Goal: Find specific page/section: Find specific page/section

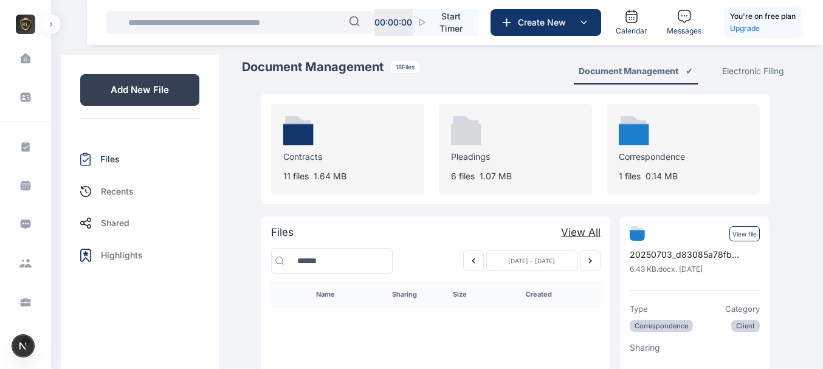
click at [374, 148] on div "Contracts 11 files 1.64 MB" at bounding box center [347, 149] width 153 height 91
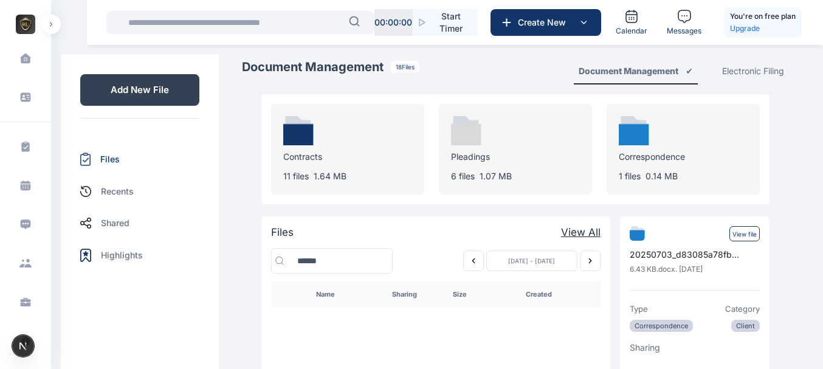
click at [363, 187] on div "Contracts 11 files 1.64 MB" at bounding box center [347, 149] width 153 height 91
click at [366, 145] on div "Contracts 11 files 1.64 MB" at bounding box center [347, 149] width 153 height 91
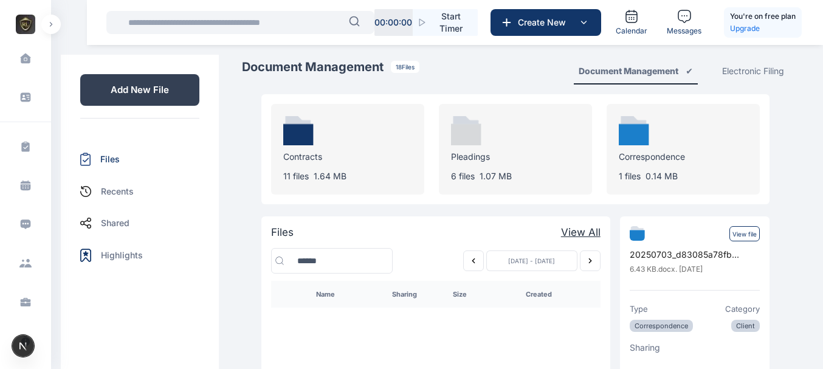
click at [347, 125] on div "Contracts 11 files 1.64 MB" at bounding box center [347, 149] width 153 height 91
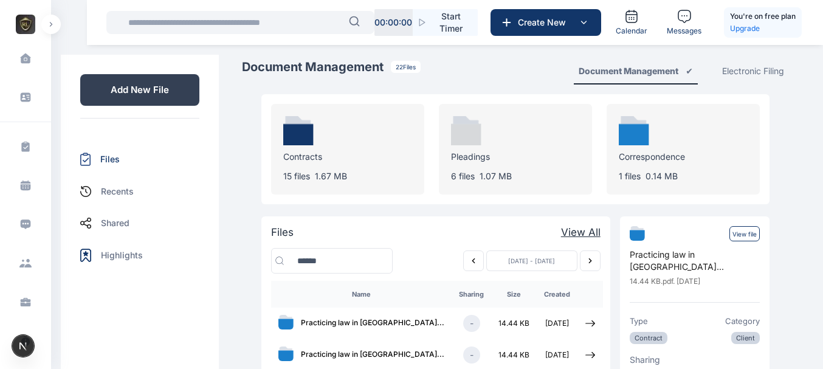
click at [341, 119] on div "Contracts 15 files 1.67 MB" at bounding box center [347, 149] width 153 height 91
click at [315, 147] on div "Contracts 15 files 1.67 MB" at bounding box center [347, 149] width 153 height 91
click at [330, 123] on div "Contracts 15 files 1.67 MB" at bounding box center [347, 149] width 153 height 91
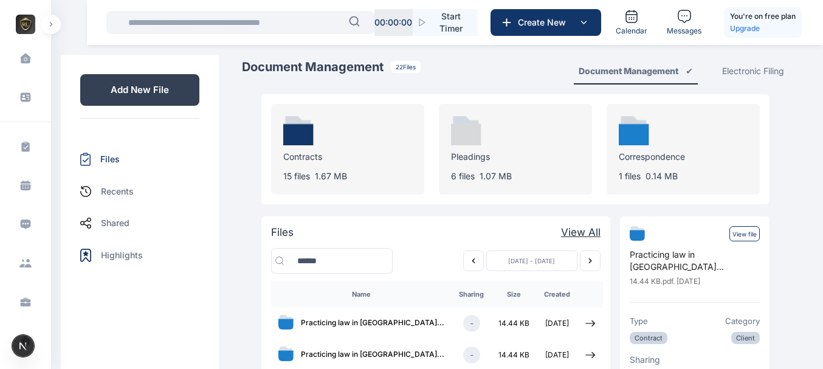
click at [58, 18] on button "button" at bounding box center [50, 24] width 19 height 19
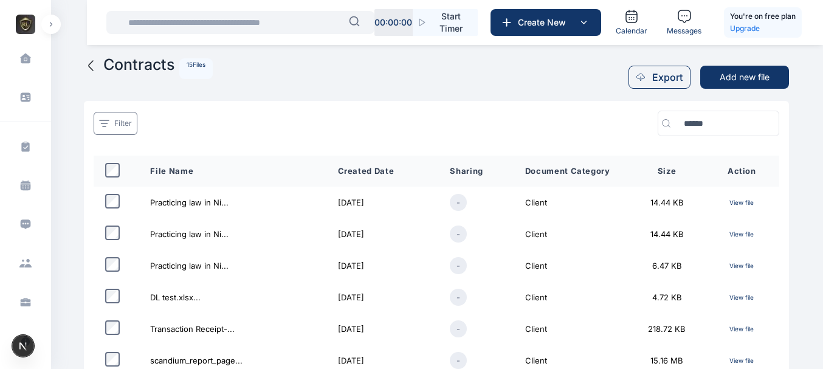
click at [754, 264] on p "View file" at bounding box center [741, 265] width 55 height 14
click at [750, 264] on p "View file" at bounding box center [741, 265] width 55 height 14
